Goal: Task Accomplishment & Management: Manage account settings

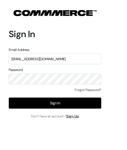
type input "surajp@outdoinc.com"
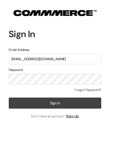
click at [50, 98] on button "Sign In" at bounding box center [55, 102] width 93 height 11
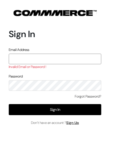
paste input "surajp@outdoinc.com"
type input "surajp@outdoinc.com"
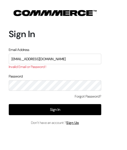
click at [50, 115] on div "Forgot Password? Sign In Don’t have an account ? Sign Up" at bounding box center [55, 110] width 93 height 32
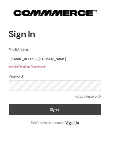
click at [53, 111] on button "Sign In" at bounding box center [55, 109] width 93 height 11
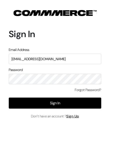
type input "[EMAIL_ADDRESS][DOMAIN_NAME]"
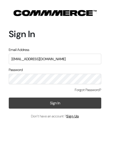
click at [50, 100] on button "Sign In" at bounding box center [55, 102] width 93 height 11
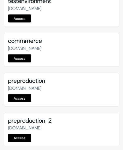
scroll to position [2054, 0]
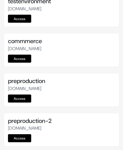
click at [24, 94] on link "Access" at bounding box center [19, 98] width 23 height 8
